Goal: Task Accomplishment & Management: Manage account settings

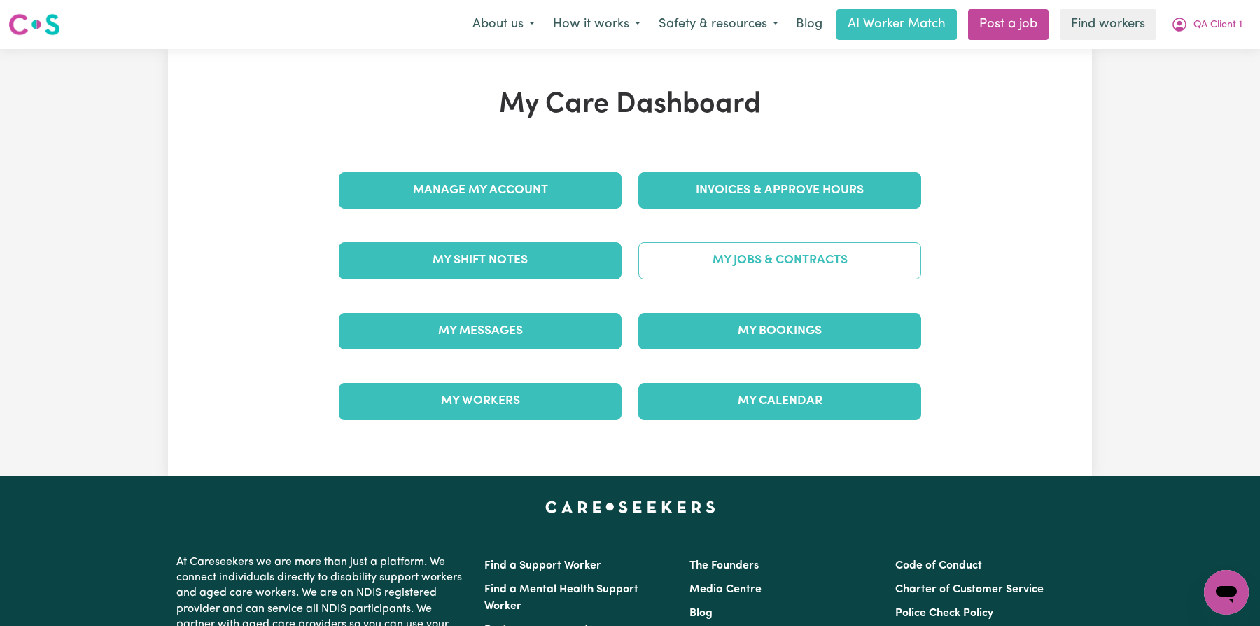
click at [731, 249] on link "My Jobs & Contracts" at bounding box center [779, 260] width 283 height 36
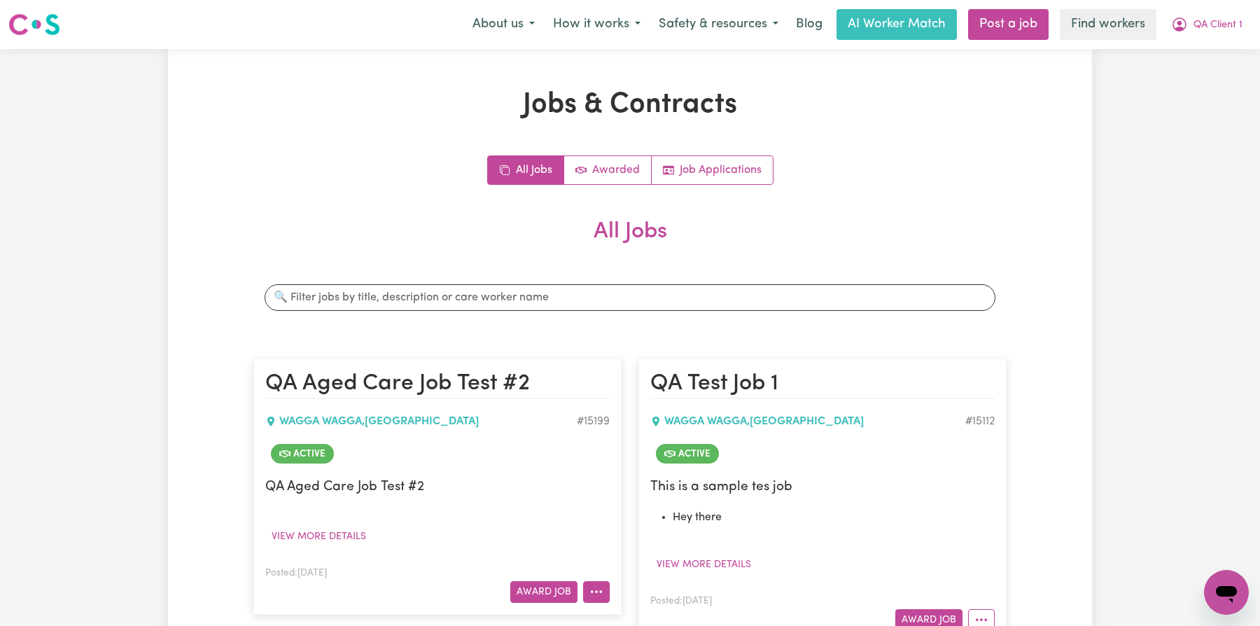
click at [606, 586] on button "More options" at bounding box center [596, 592] width 27 height 22
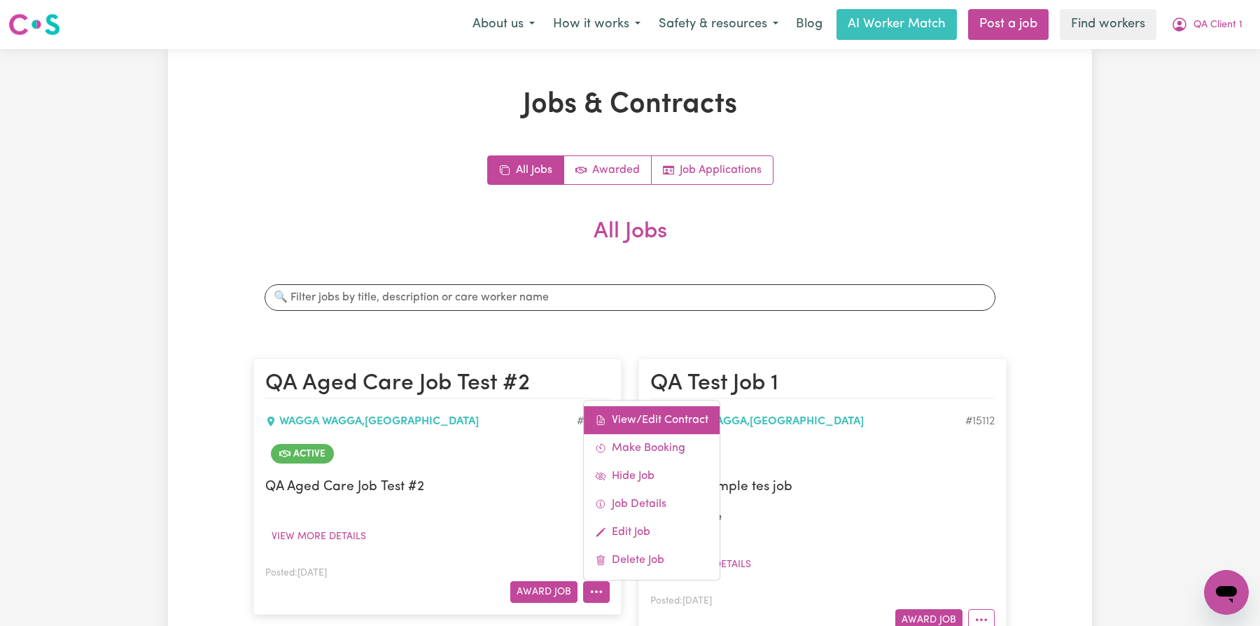
click at [638, 421] on link "View/Edit Contract" at bounding box center [652, 420] width 136 height 28
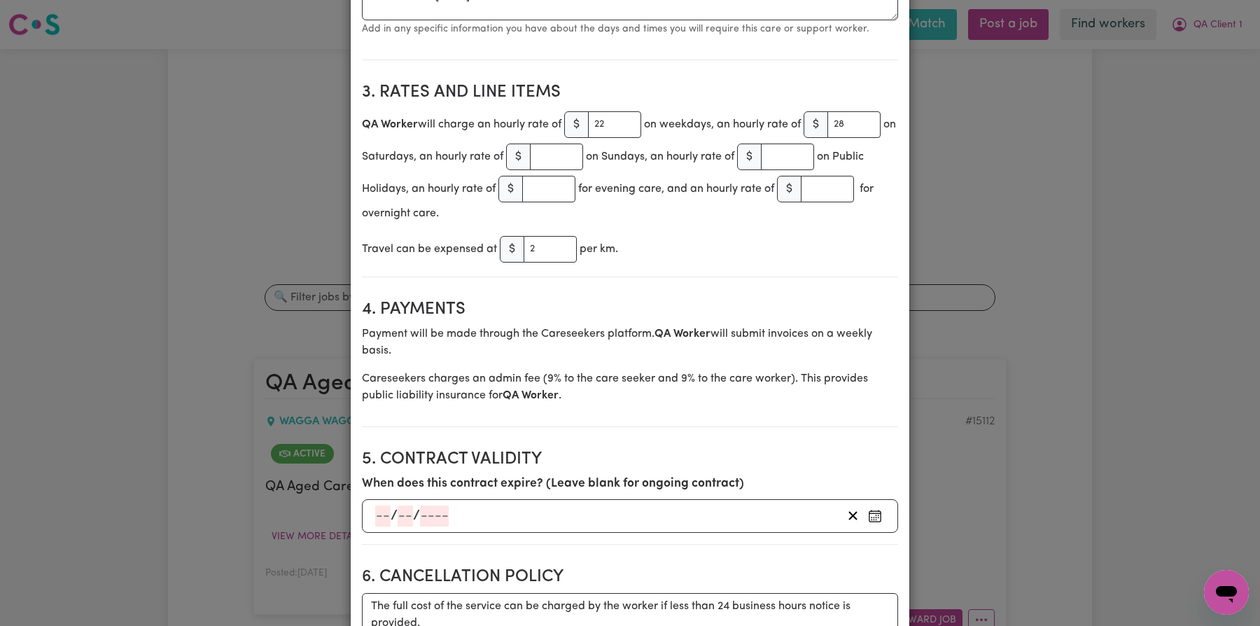
scroll to position [516, 0]
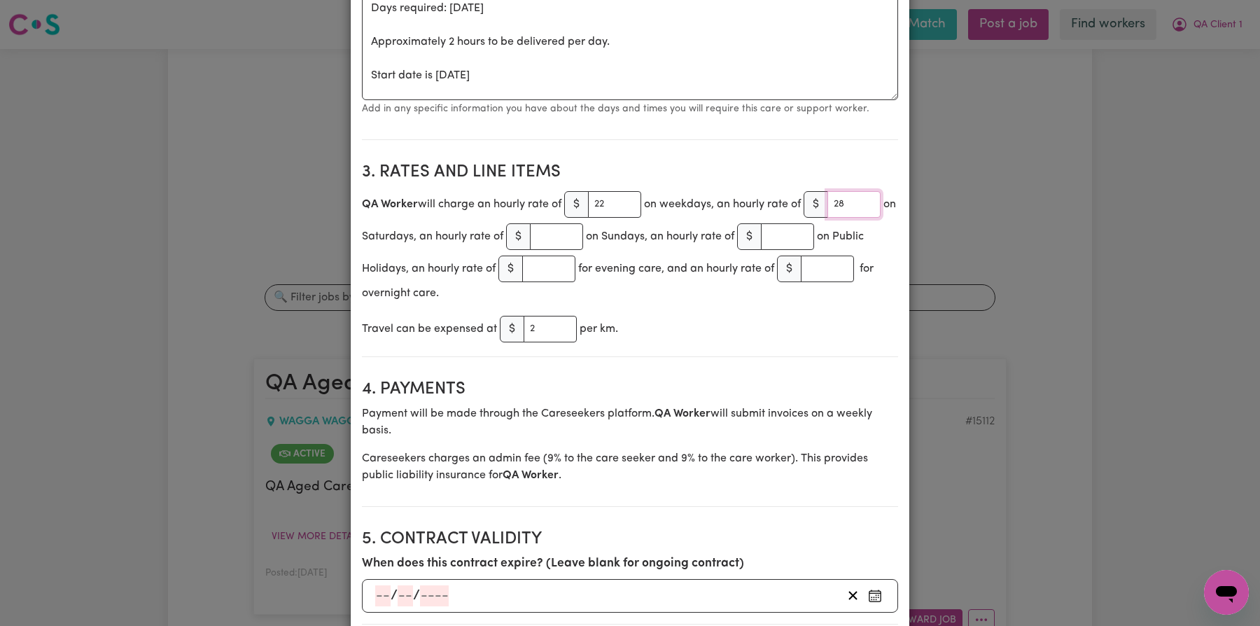
click at [853, 203] on input "28" at bounding box center [853, 204] width 53 height 27
click at [533, 262] on input "number" at bounding box center [548, 268] width 53 height 27
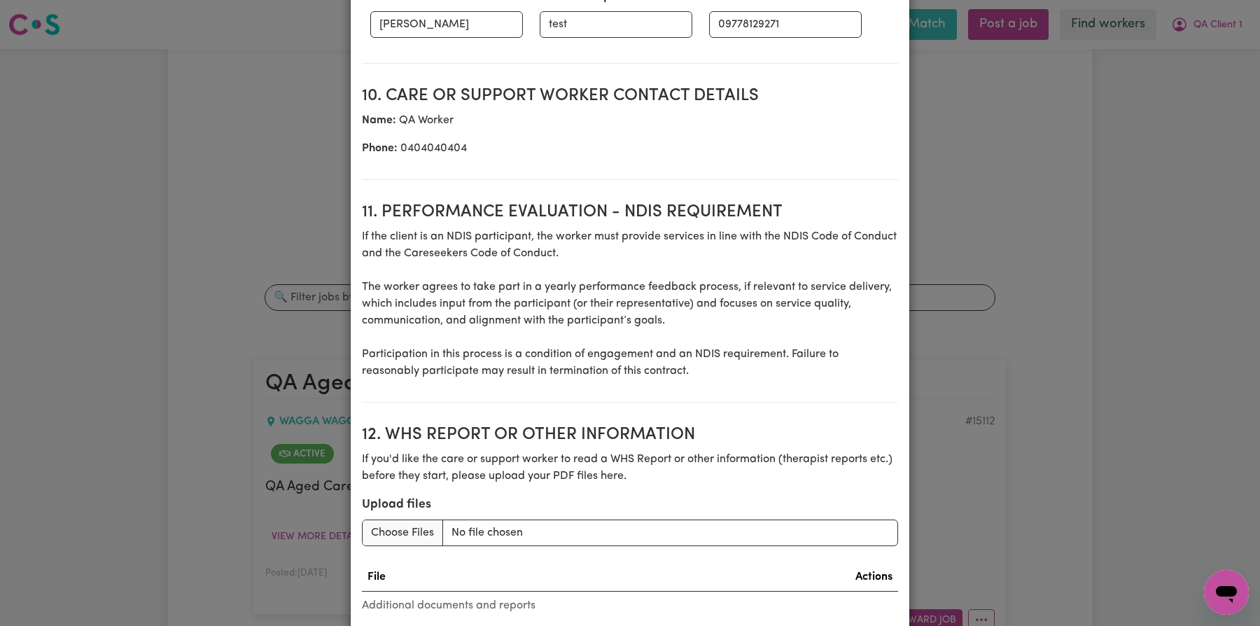
scroll to position [1817, 0]
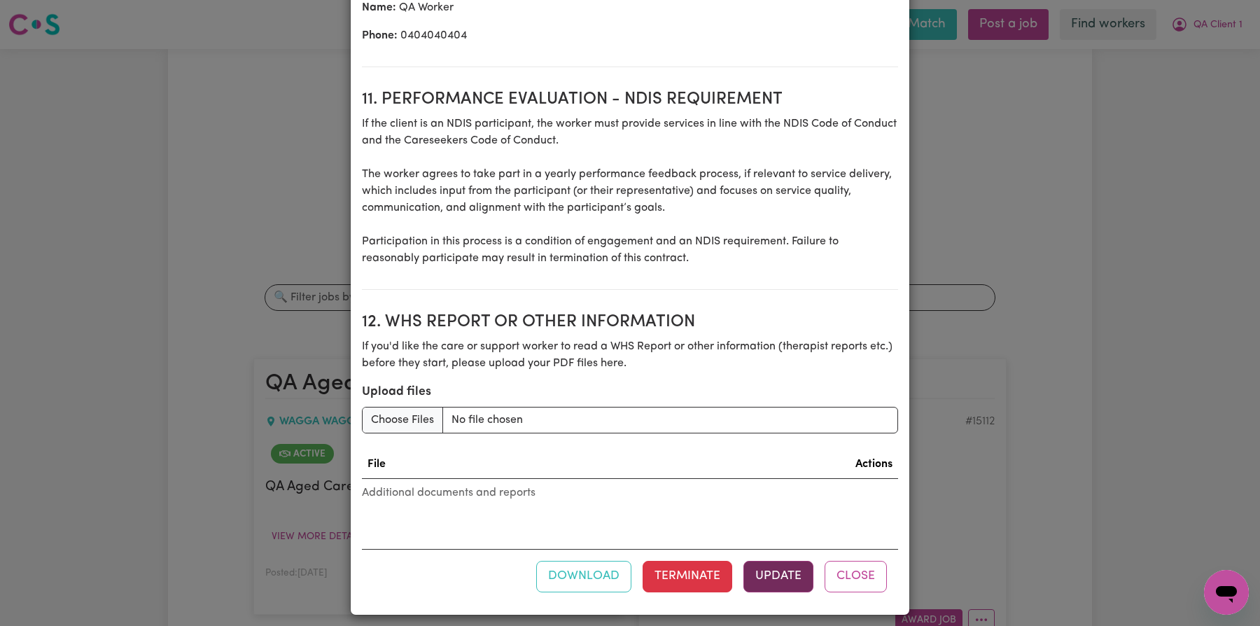
type input "40"
click at [763, 570] on button "Update" at bounding box center [778, 576] width 70 height 31
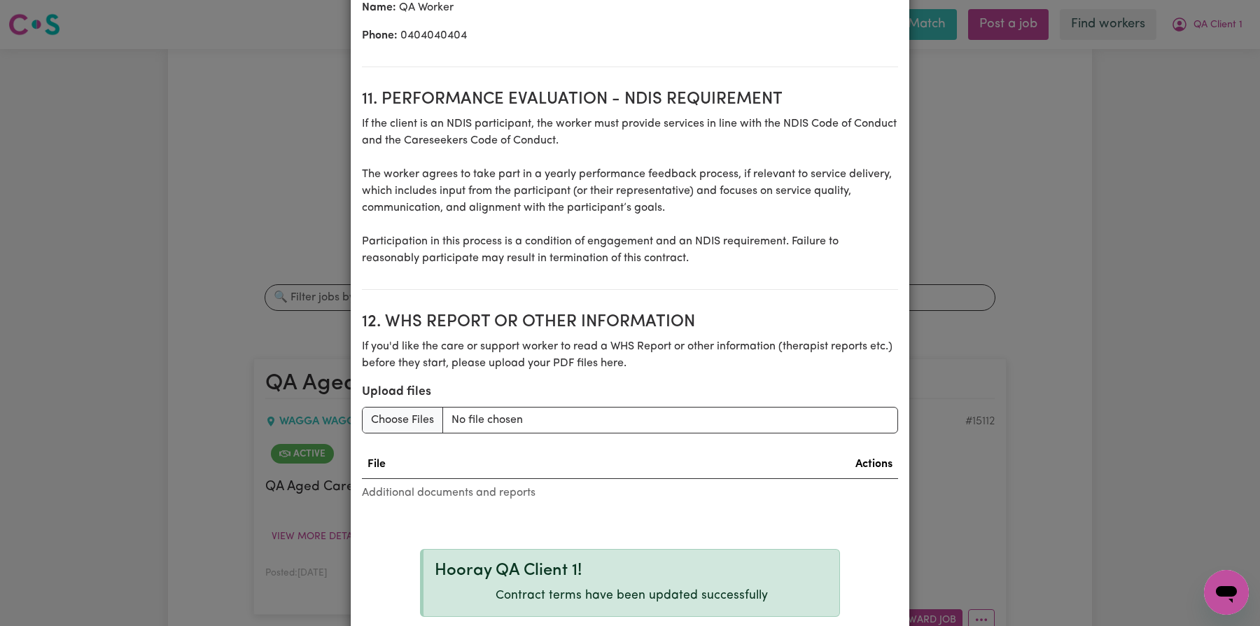
click at [1028, 189] on div "View/Update Contract Select a contract to view Select a care worker to view [DE…" at bounding box center [630, 313] width 1260 height 626
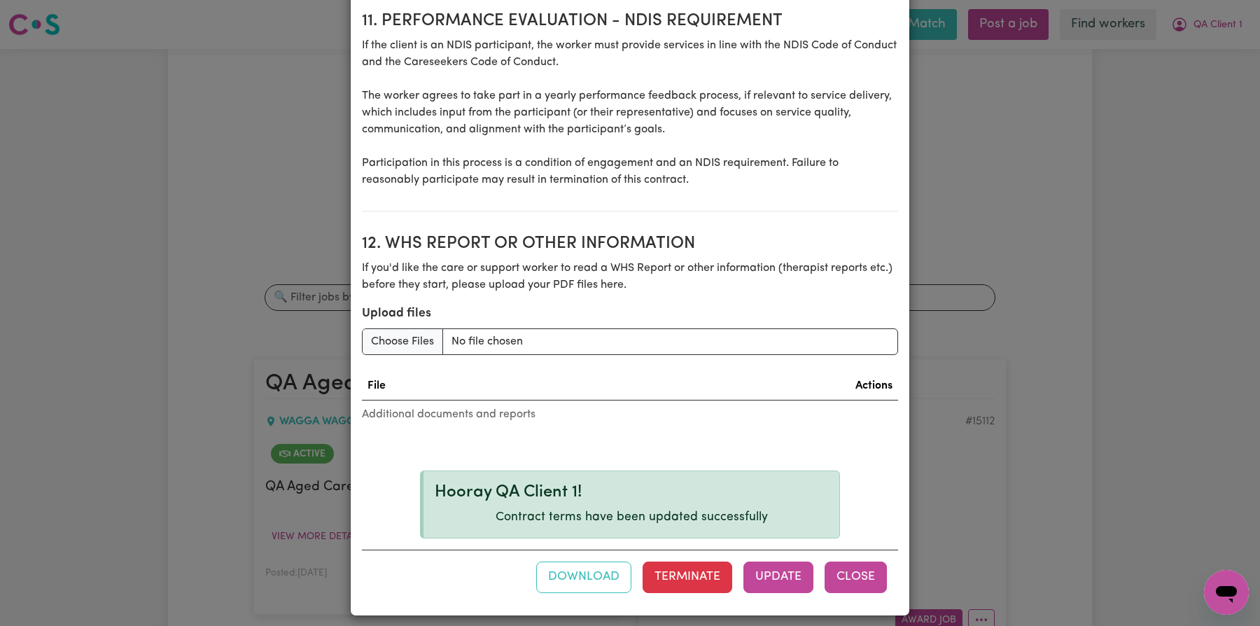
click at [850, 561] on button "Close" at bounding box center [855, 576] width 62 height 31
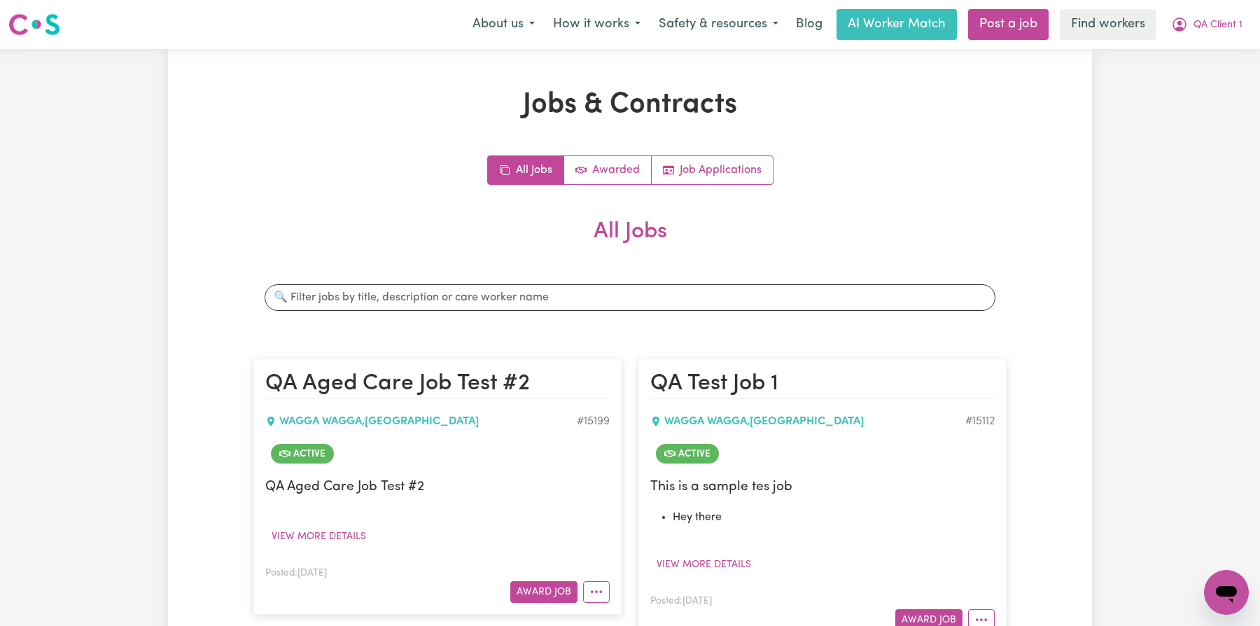
scroll to position [0, 0]
click at [1197, 31] on span "QA Client 1" at bounding box center [1217, 24] width 49 height 15
click at [1179, 87] on link "Logout" at bounding box center [1195, 80] width 111 height 27
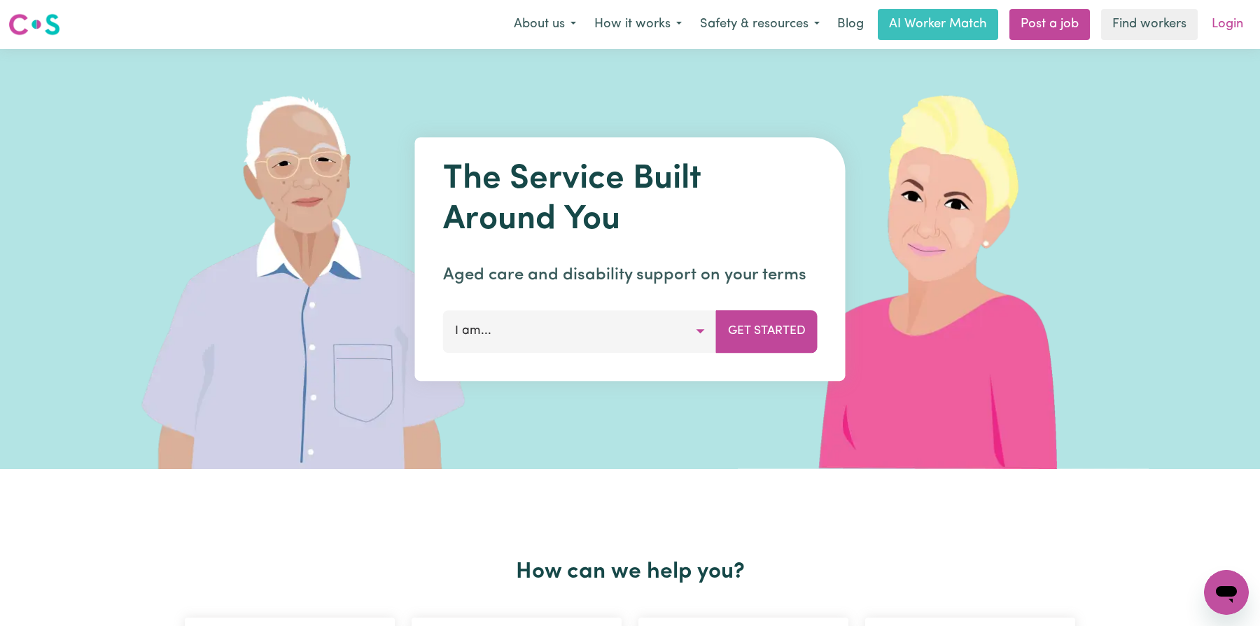
click at [1226, 21] on link "Login" at bounding box center [1227, 24] width 48 height 31
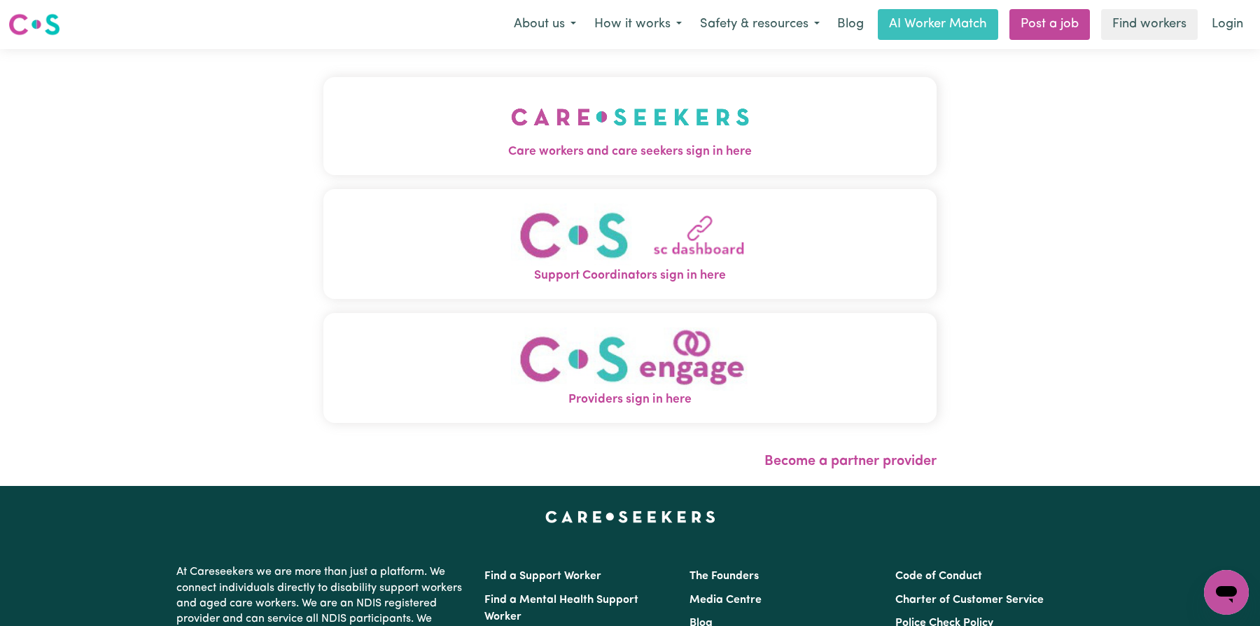
click at [614, 133] on img "Care workers and care seekers sign in here" at bounding box center [630, 117] width 239 height 52
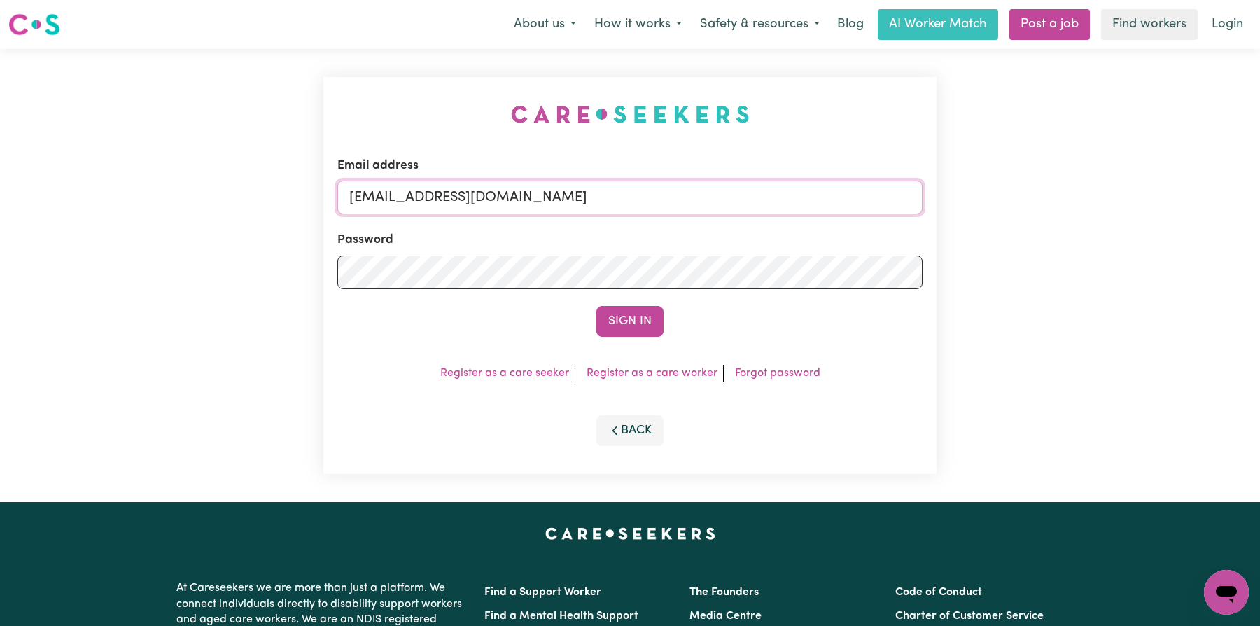
click at [664, 197] on input "[EMAIL_ADDRESS][DOMAIN_NAME]" at bounding box center [629, 198] width 585 height 34
click at [693, 187] on input "[EMAIL_ADDRESS][DOMAIN_NAME]" at bounding box center [629, 198] width 585 height 34
paste input "worker"
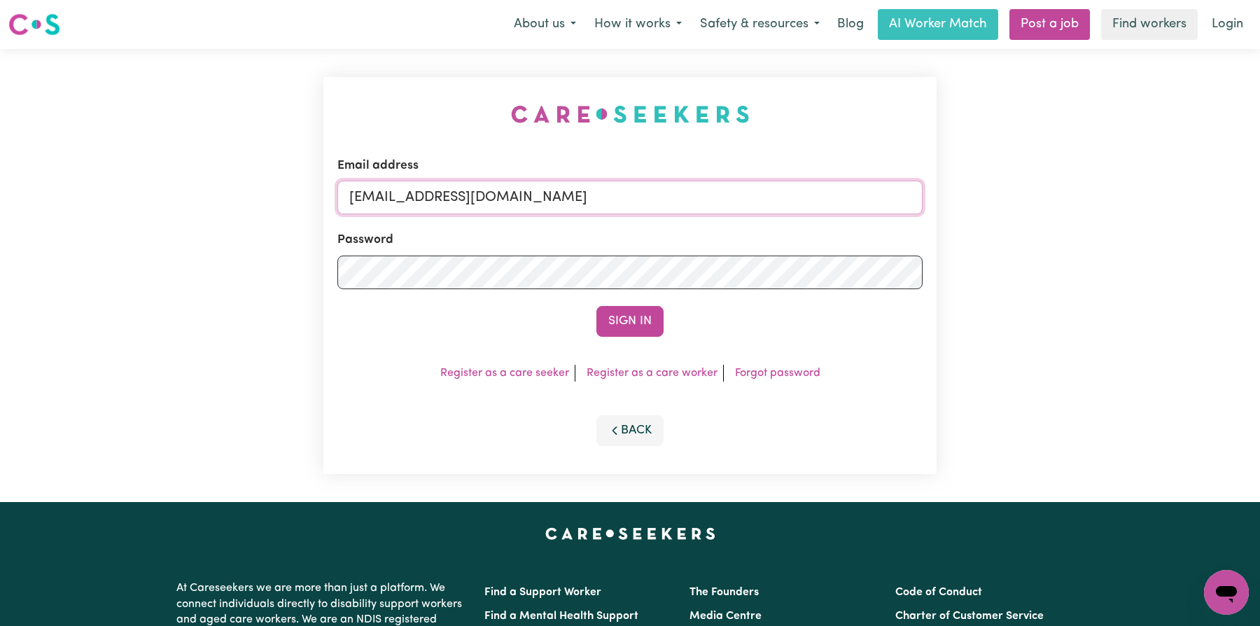
click at [671, 183] on input "[EMAIL_ADDRESS][DOMAIN_NAME]" at bounding box center [629, 198] width 585 height 34
type input "[EMAIL_ADDRESS][DOMAIN_NAME]"
click at [789, 140] on div "Email address [EMAIL_ADDRESS][DOMAIN_NAME] Password Sign In Register as a care …" at bounding box center [629, 275] width 613 height 397
click at [641, 319] on button "Sign In" at bounding box center [629, 321] width 67 height 31
